Goal: Task Accomplishment & Management: Use online tool/utility

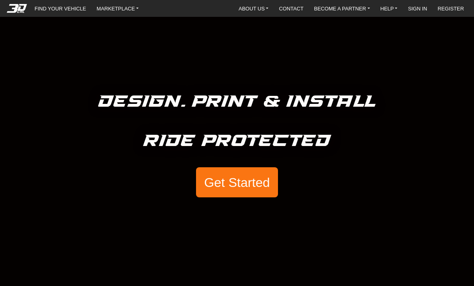
click at [257, 188] on button "Get Started" at bounding box center [237, 182] width 82 height 31
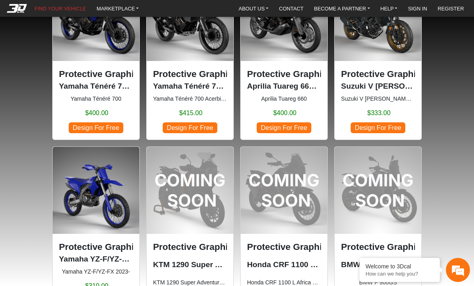
scroll to position [670, 0]
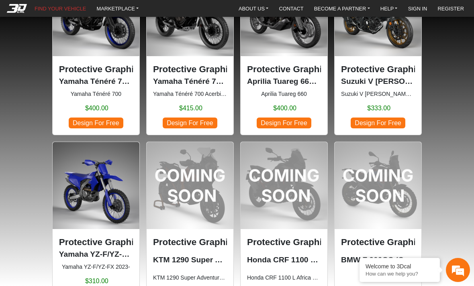
click at [206, 80] on p "Yamaha Ténéré 700 Acerbis Tank 6.1 Gl (2019-2024)" at bounding box center [190, 82] width 74 height 12
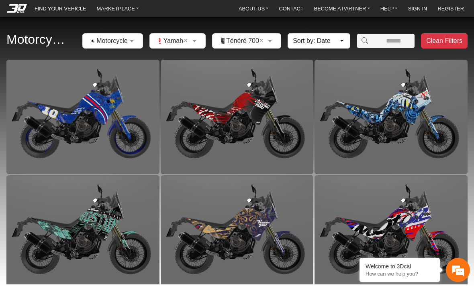
click at [281, 114] on img at bounding box center [237, 117] width 153 height 114
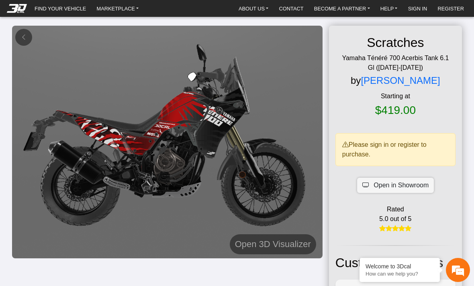
scroll to position [-1, 0]
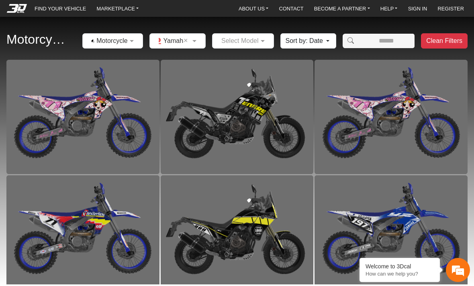
click at [272, 118] on img at bounding box center [237, 117] width 153 height 114
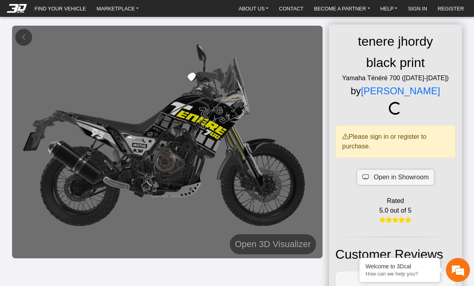
scroll to position [2, 0]
click at [280, 243] on h5 "Open 3D Visualizer" at bounding box center [273, 244] width 76 height 14
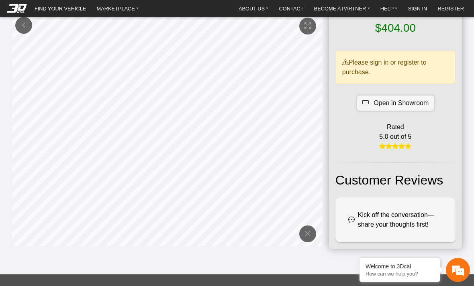
scroll to position [94, 0]
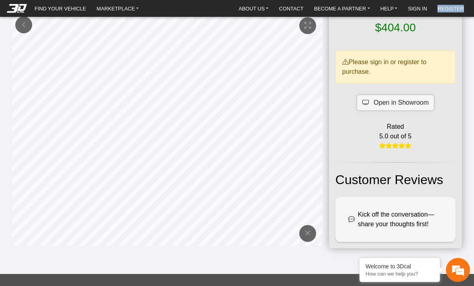
click at [419, 101] on span "Open in Showroom" at bounding box center [401, 103] width 55 height 10
